Goal: Task Accomplishment & Management: Complete application form

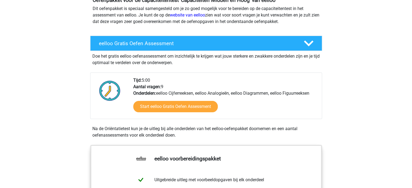
scroll to position [73, 0]
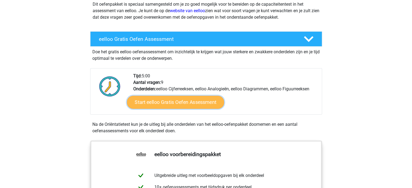
click at [174, 102] on link "Start eelloo Gratis Oefen Assessment" at bounding box center [175, 102] width 97 height 13
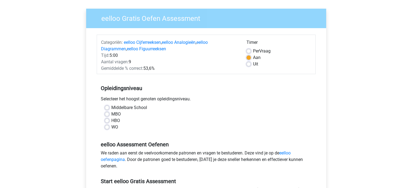
scroll to position [36, 0]
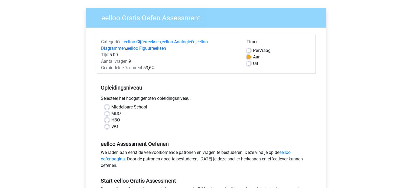
click at [111, 120] on label "HBO" at bounding box center [115, 120] width 9 height 7
click at [108, 120] on input "HBO" at bounding box center [107, 119] width 4 height 5
radio input "true"
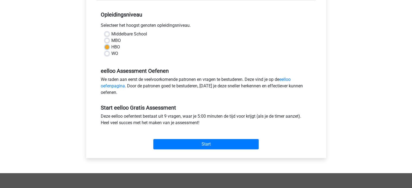
scroll to position [110, 0]
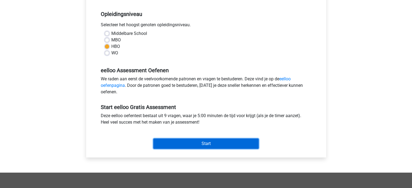
click at [199, 145] on input "Start" at bounding box center [205, 144] width 105 height 10
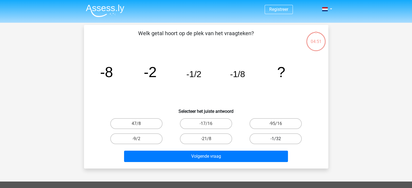
click at [275, 137] on label "-1/32" at bounding box center [276, 139] width 52 height 11
click at [276, 139] on input "-1/32" at bounding box center [278, 141] width 4 height 4
radio input "true"
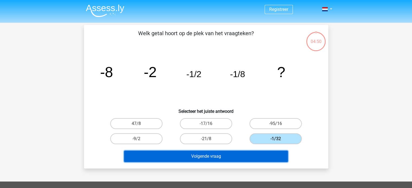
click at [219, 157] on button "Volgende vraag" at bounding box center [206, 156] width 164 height 11
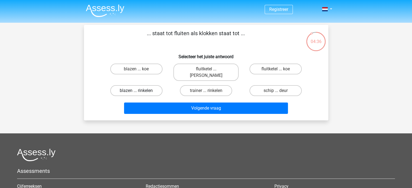
click at [148, 85] on label "blazen ... rinkelen" at bounding box center [136, 90] width 52 height 11
click at [140, 91] on input "blazen ... rinkelen" at bounding box center [138, 93] width 4 height 4
radio input "true"
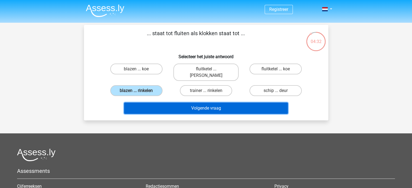
click at [190, 103] on button "Volgende vraag" at bounding box center [206, 108] width 164 height 11
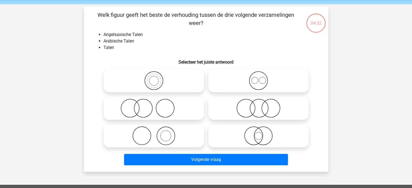
scroll to position [25, 0]
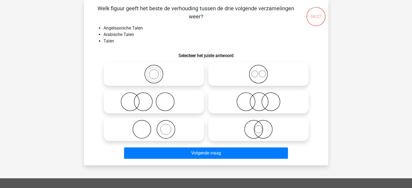
click at [265, 76] on icon at bounding box center [259, 74] width 96 height 19
click at [262, 72] on input "radio" at bounding box center [261, 70] width 4 height 4
radio input "true"
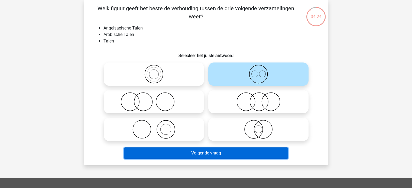
click at [228, 156] on button "Volgende vraag" at bounding box center [206, 153] width 164 height 11
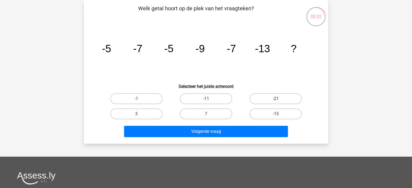
click at [275, 102] on label "-21" at bounding box center [276, 99] width 52 height 11
click at [276, 102] on input "-21" at bounding box center [278, 101] width 4 height 4
radio input "true"
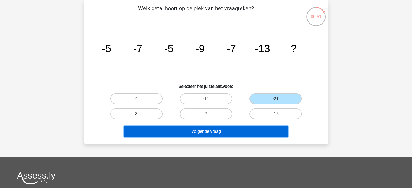
click at [239, 132] on button "Volgende vraag" at bounding box center [206, 131] width 164 height 11
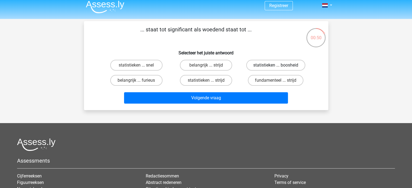
scroll to position [4, 0]
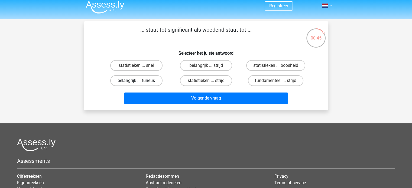
click at [144, 79] on label "belangrijk ... furieus" at bounding box center [136, 80] width 52 height 11
click at [140, 81] on input "belangrijk ... furieus" at bounding box center [138, 83] width 4 height 4
radio input "true"
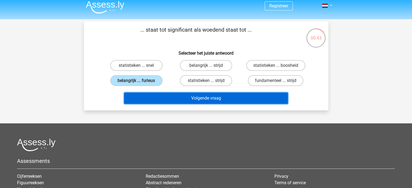
click at [183, 100] on button "Volgende vraag" at bounding box center [206, 98] width 164 height 11
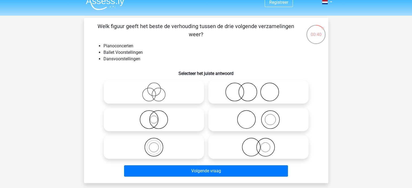
scroll to position [3, 0]
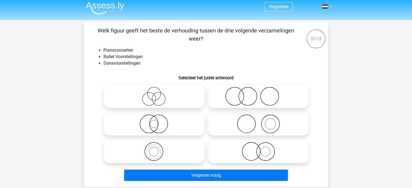
click at [262, 129] on icon at bounding box center [259, 124] width 96 height 19
click at [262, 121] on input "radio" at bounding box center [261, 120] width 4 height 4
radio input "true"
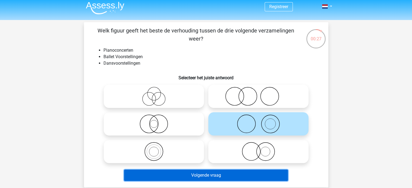
click at [239, 177] on button "Volgende vraag" at bounding box center [206, 175] width 164 height 11
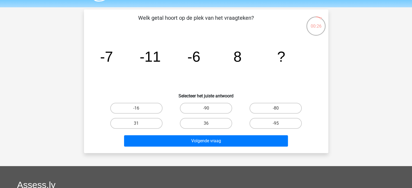
scroll to position [15, 0]
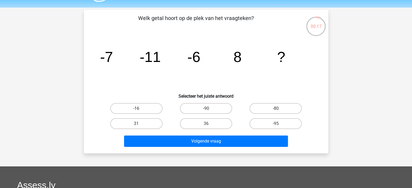
click at [136, 108] on label "-16" at bounding box center [136, 108] width 52 height 11
click at [136, 109] on input "-16" at bounding box center [138, 111] width 4 height 4
radio input "true"
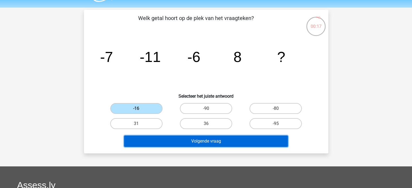
click at [190, 144] on button "Volgende vraag" at bounding box center [206, 141] width 164 height 11
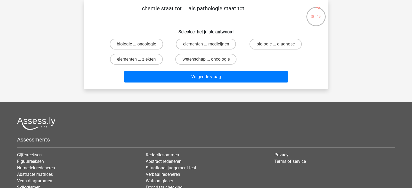
scroll to position [0, 0]
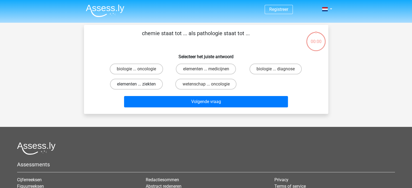
click at [149, 84] on label "elementen ... ziekten" at bounding box center [136, 84] width 53 height 11
click at [140, 84] on input "elementen ... ziekten" at bounding box center [138, 86] width 4 height 4
radio input "true"
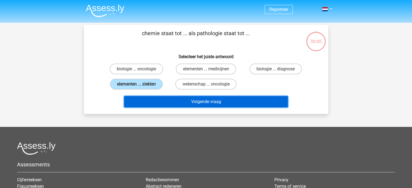
click at [172, 100] on button "Volgende vraag" at bounding box center [206, 101] width 164 height 11
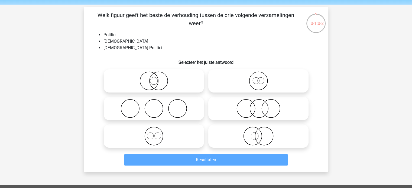
scroll to position [18, 0]
